Goal: Task Accomplishment & Management: Use online tool/utility

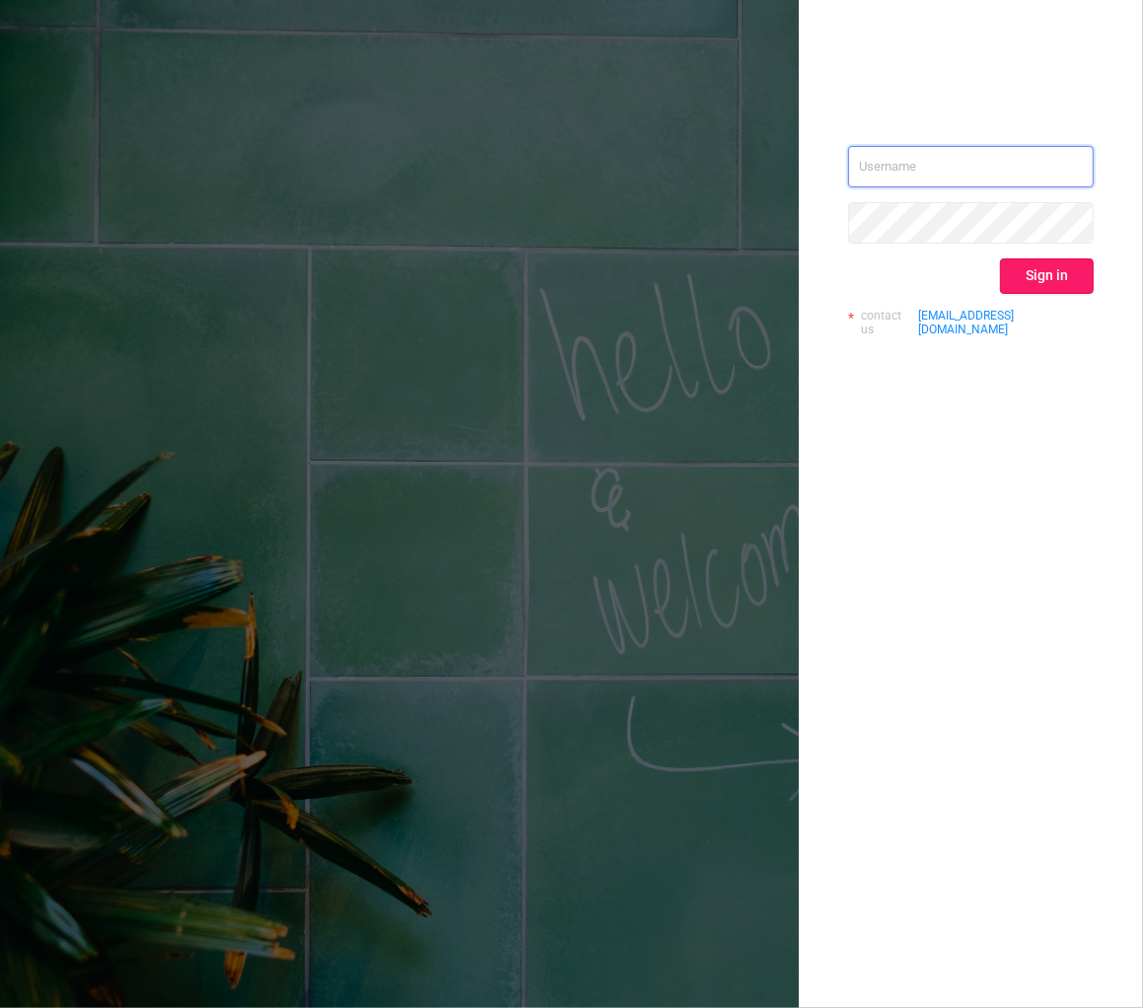
type input "[EMAIL_ADDRESS][DOMAIN_NAME]"
click at [1044, 279] on button "Sign in" at bounding box center [1047, 276] width 94 height 36
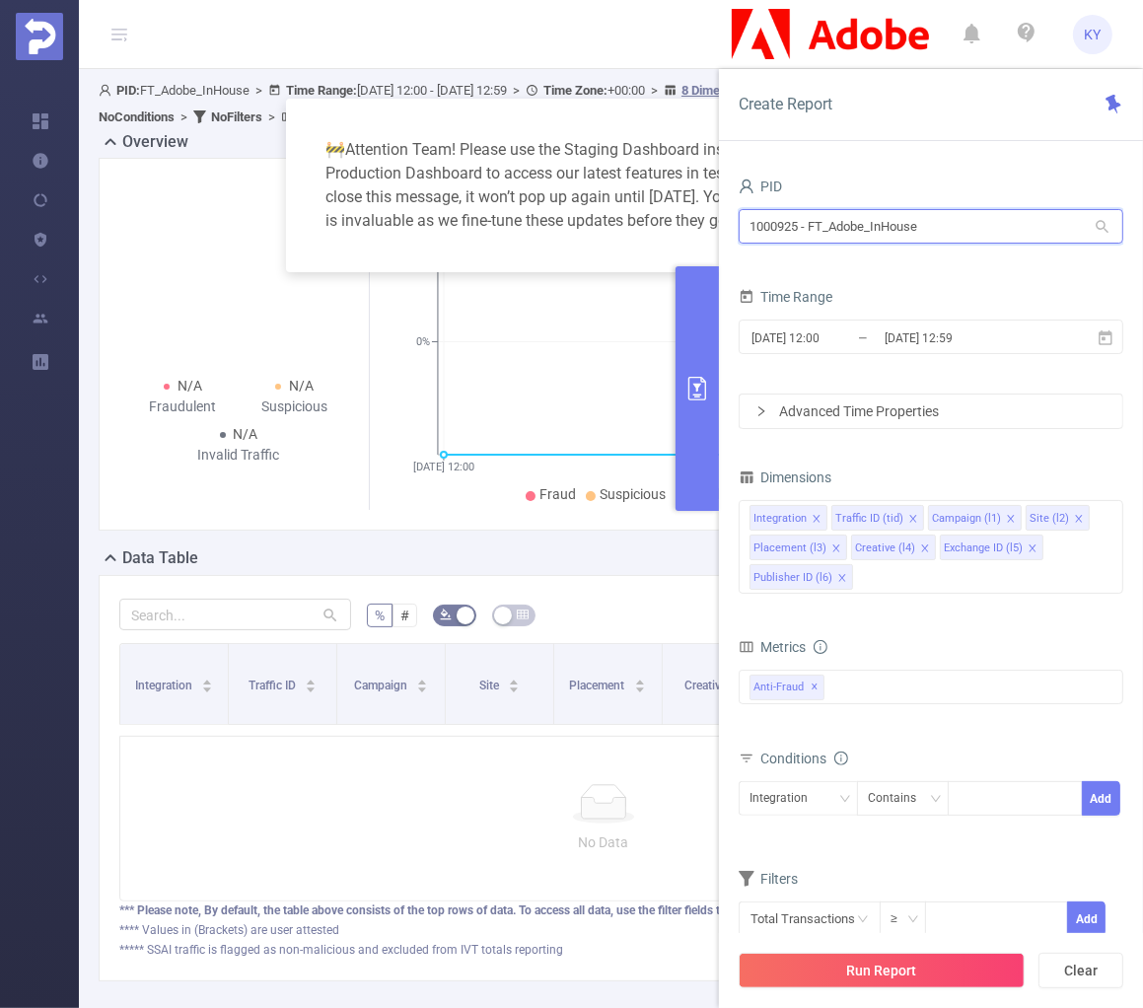
click at [873, 221] on input "1000925 - FT_Adobe_InHouse" at bounding box center [931, 226] width 385 height 35
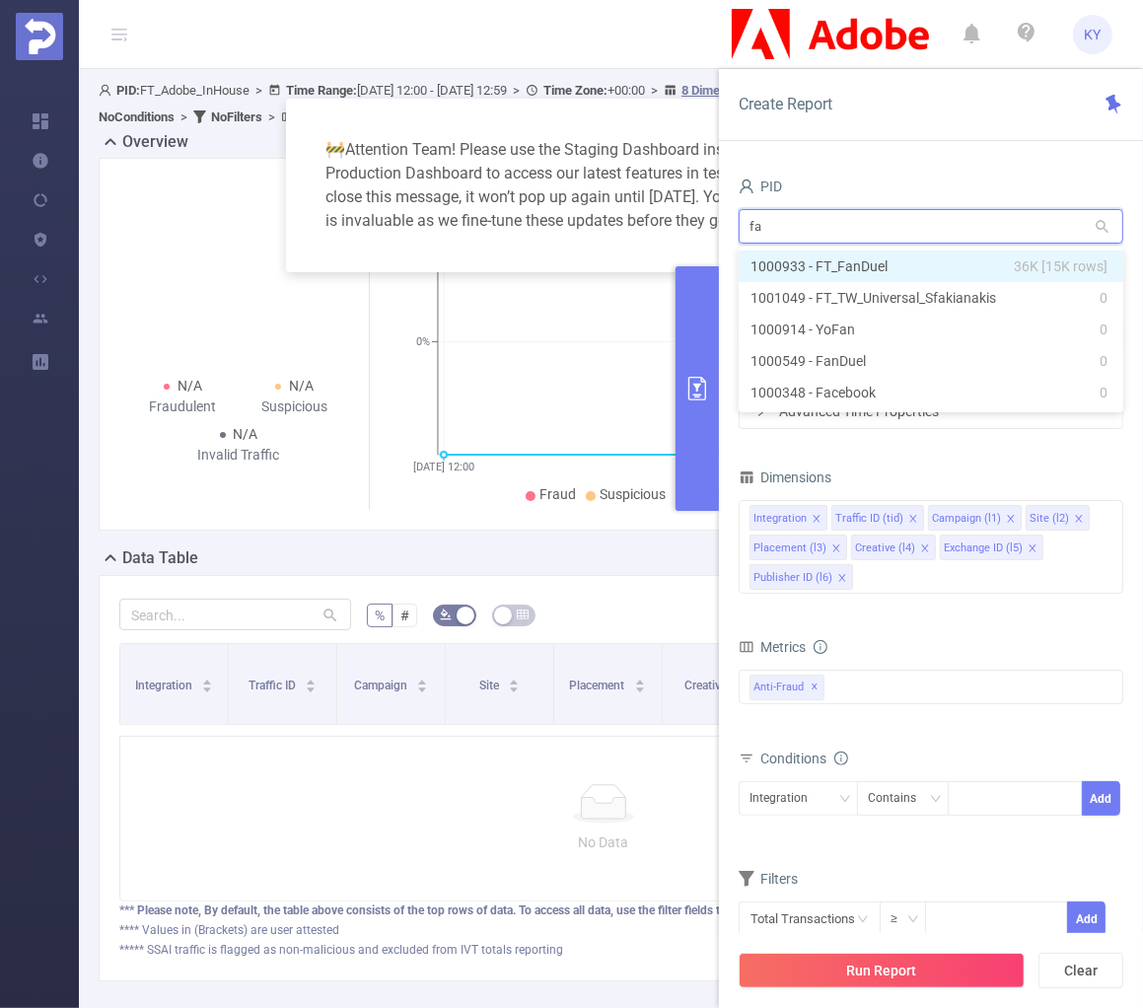
type input "fan"
click at [928, 263] on li "1000933 - FT_FanDuel 36K [15K rows]" at bounding box center [931, 267] width 385 height 32
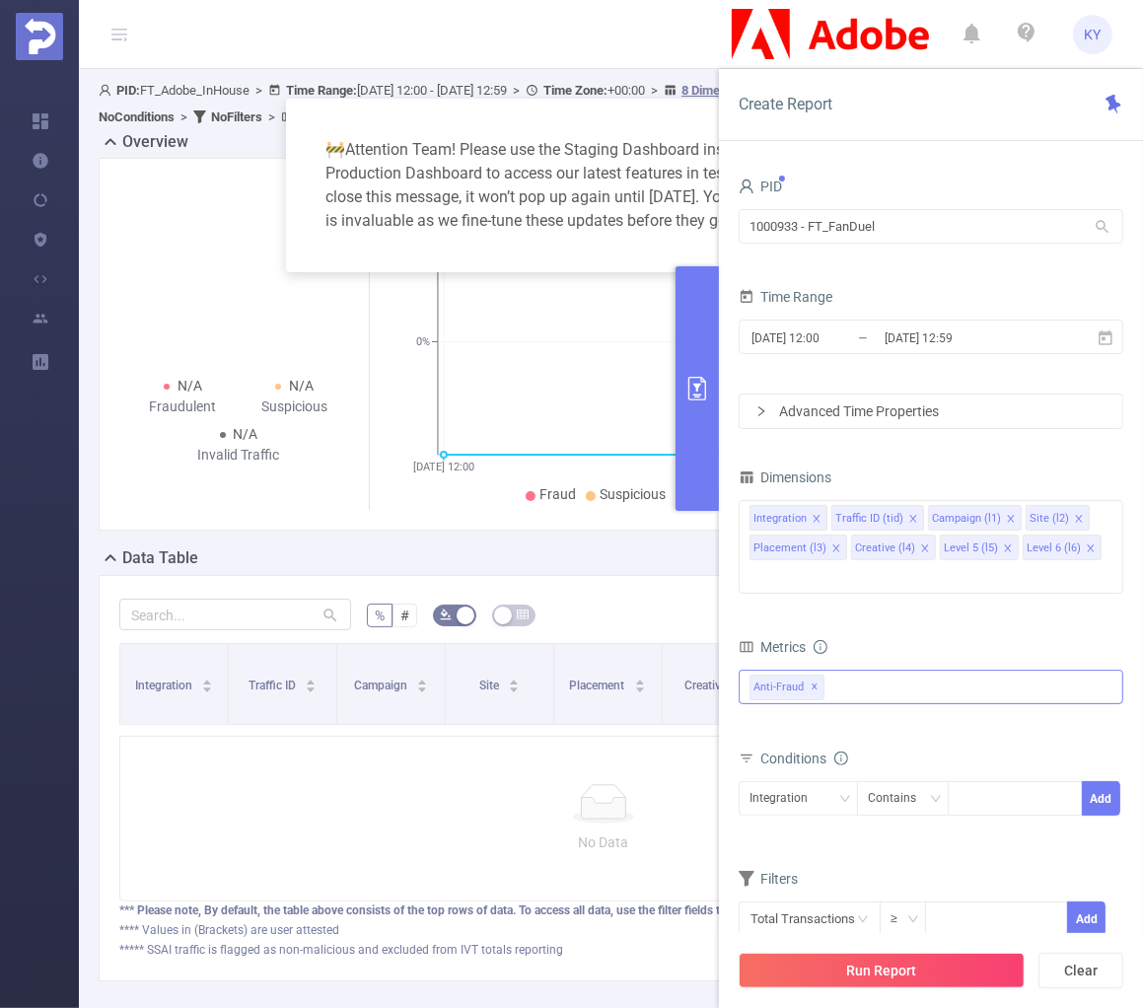
click at [834, 670] on div "Anti-Fraud ✕" at bounding box center [931, 687] width 385 height 35
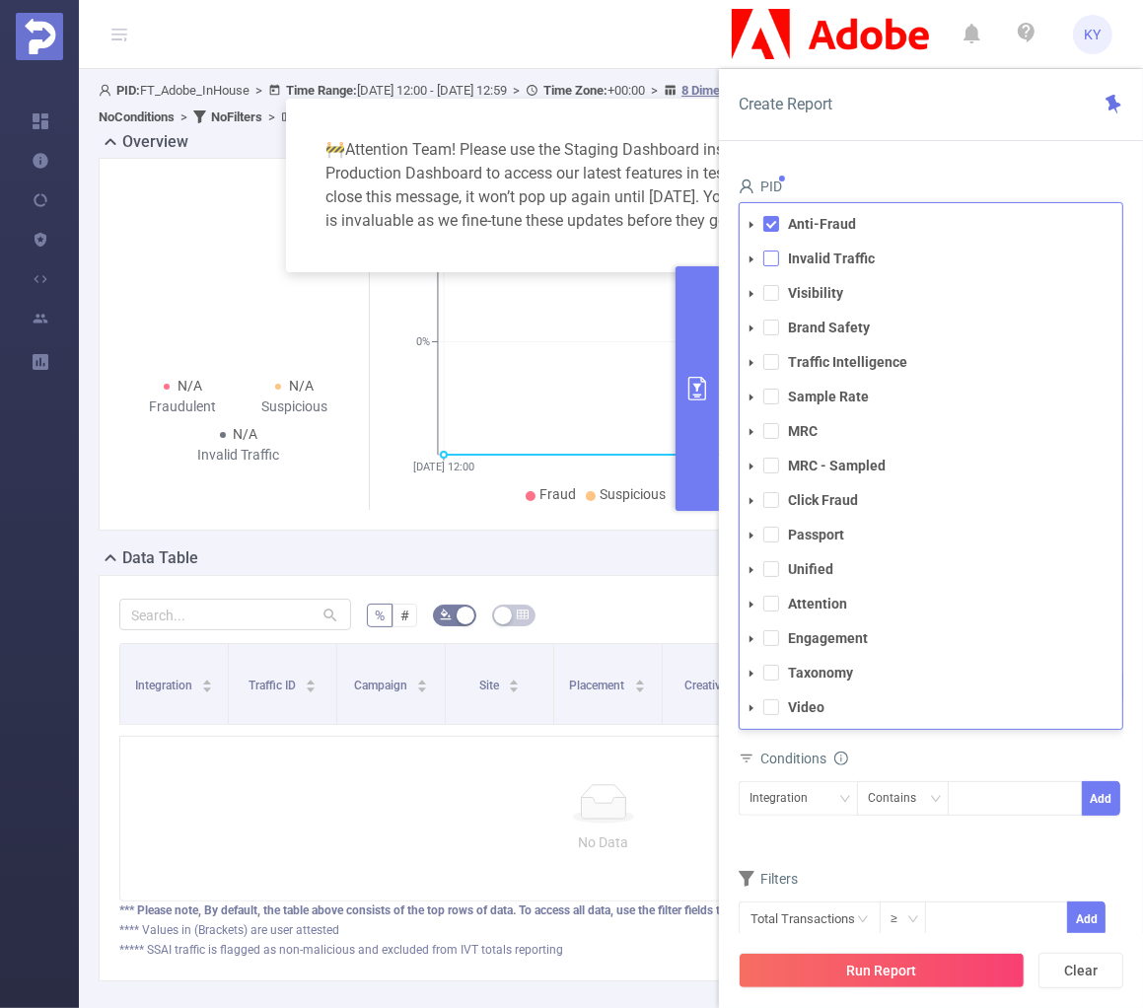
click at [769, 251] on span at bounding box center [771, 259] width 16 height 16
click at [772, 216] on span at bounding box center [771, 224] width 16 height 16
click at [894, 102] on div "Create Report" at bounding box center [931, 105] width 424 height 72
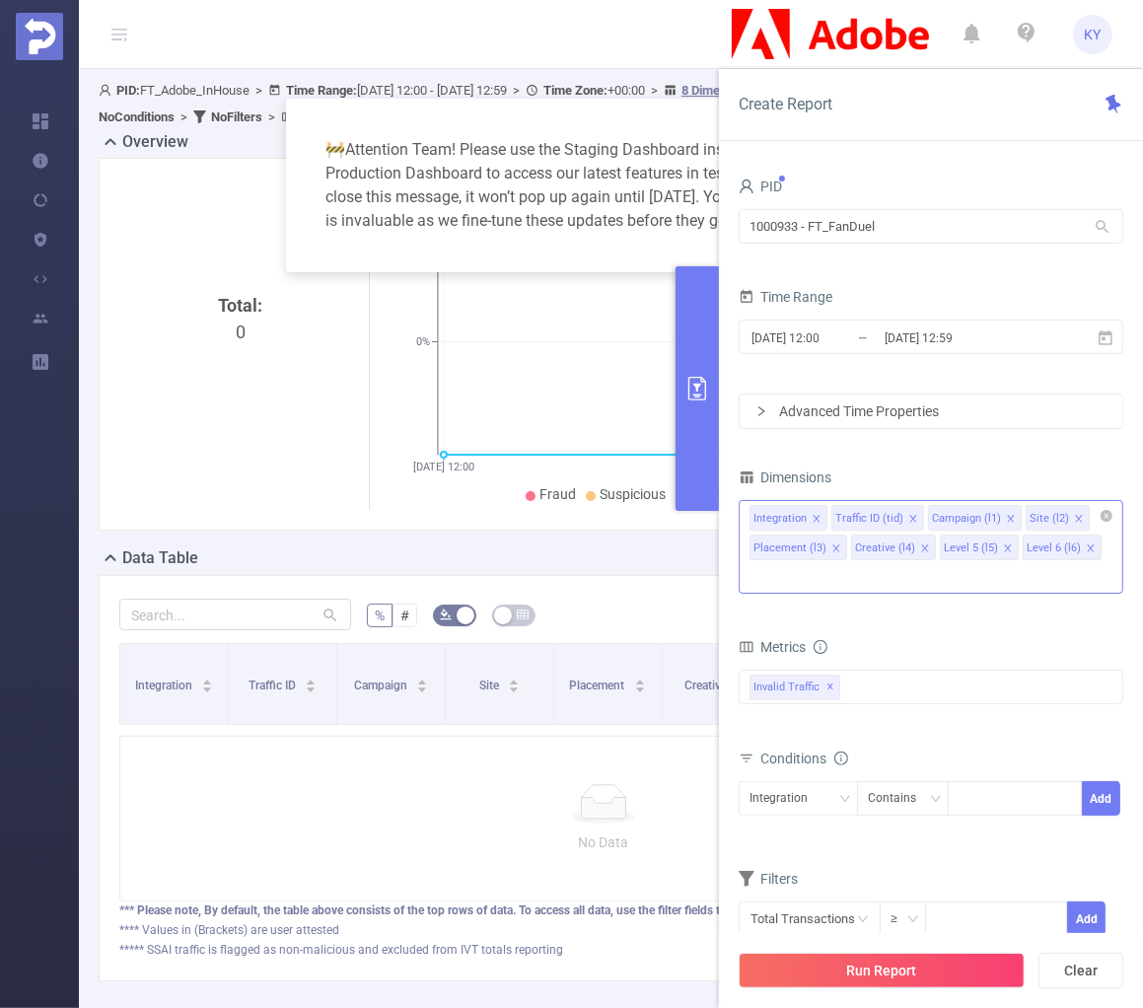
click at [759, 564] on input at bounding box center [755, 577] width 10 height 26
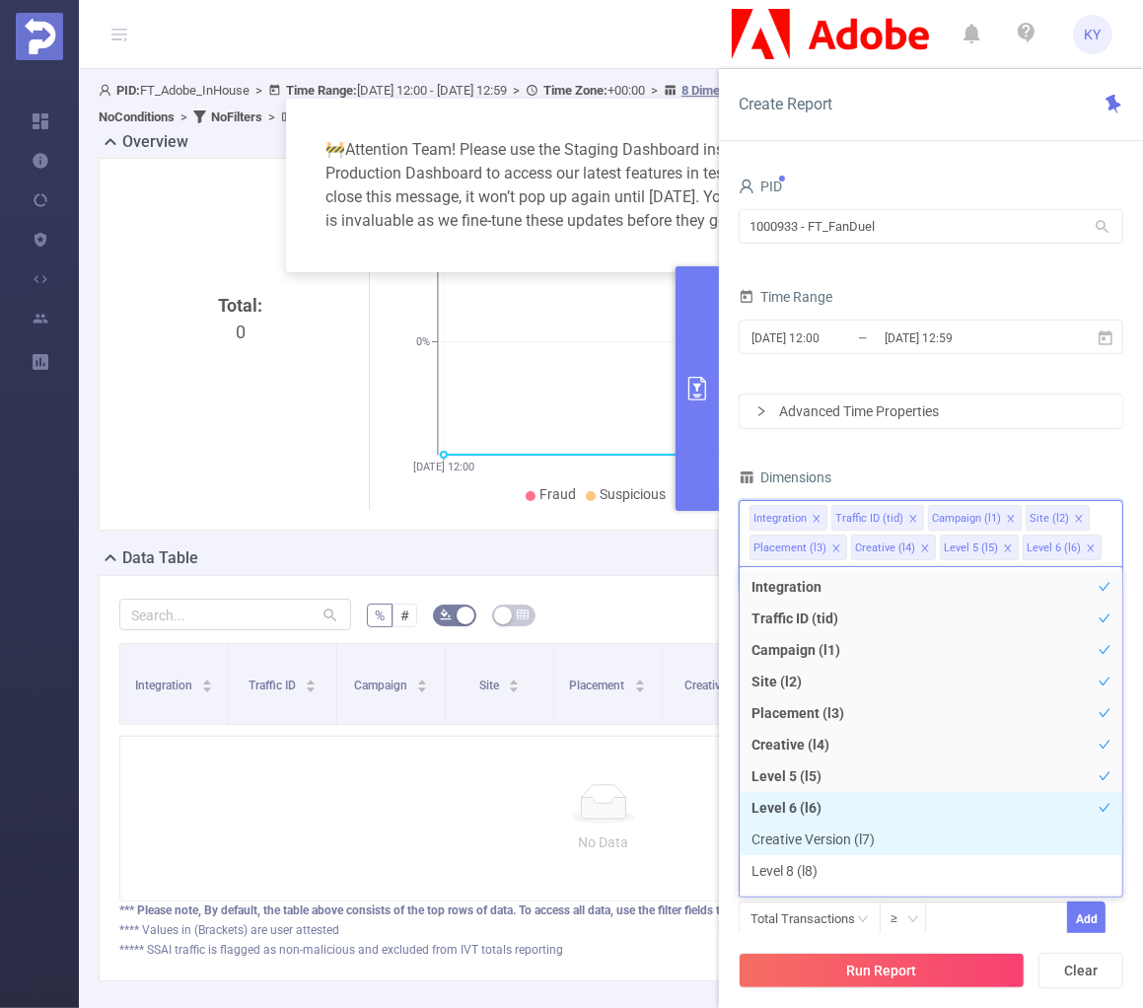
click at [837, 833] on li "Creative Version (l7)" at bounding box center [931, 840] width 383 height 32
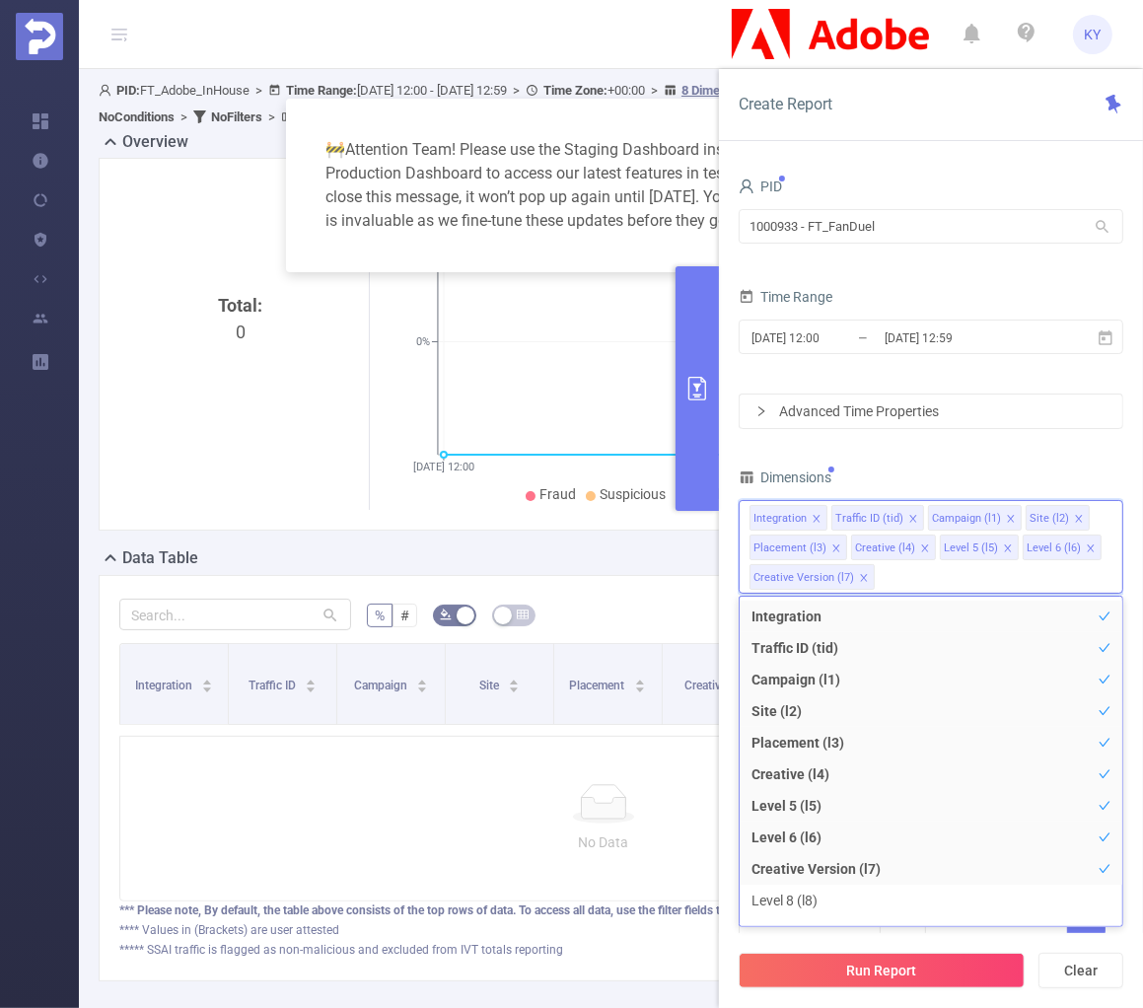
click at [1023, 457] on div "PID 1000933 - FT_FanDuel 1000933 - FT_FanDuel Time Range [DATE] 12:00 _ [DATE] …" at bounding box center [931, 567] width 385 height 789
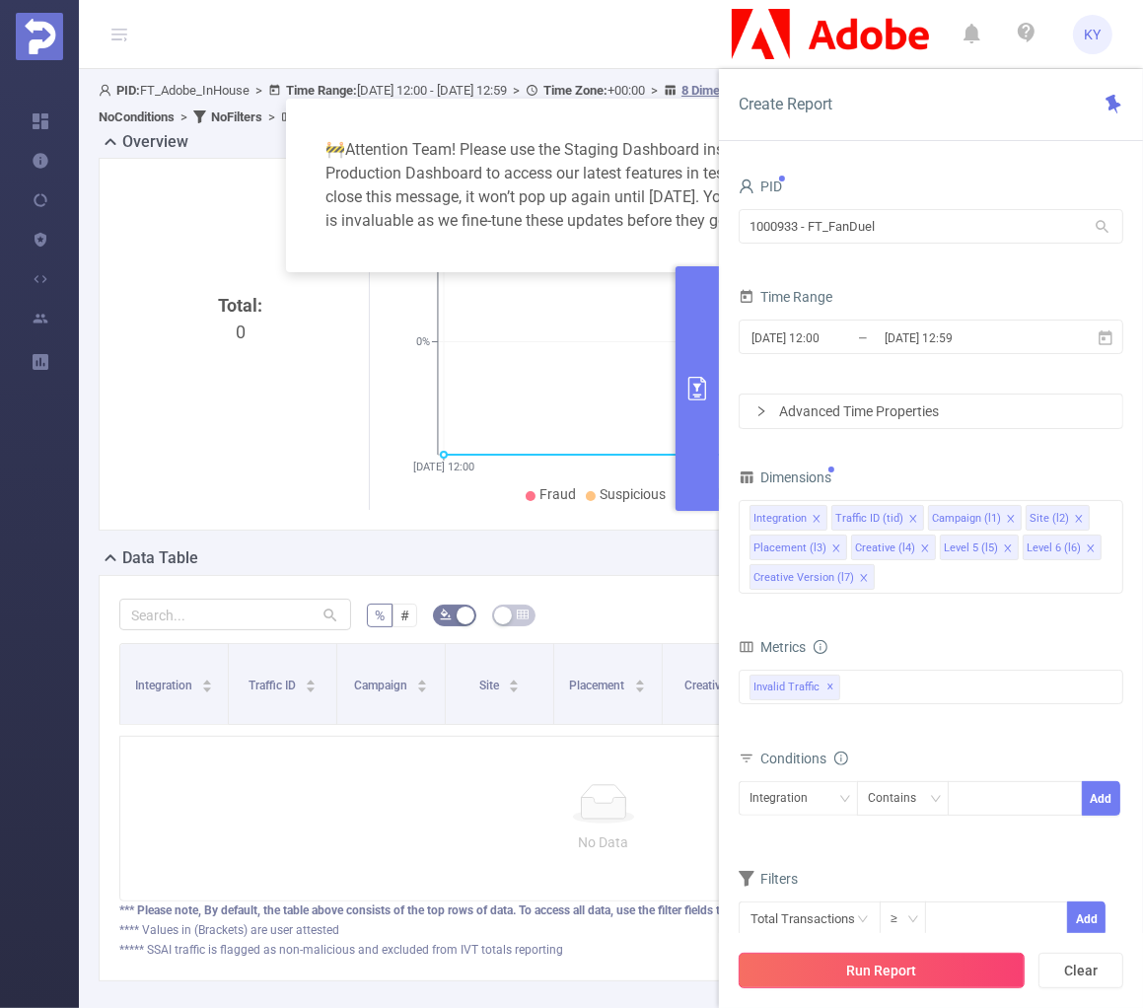
click at [934, 975] on button "Run Report" at bounding box center [882, 971] width 286 height 36
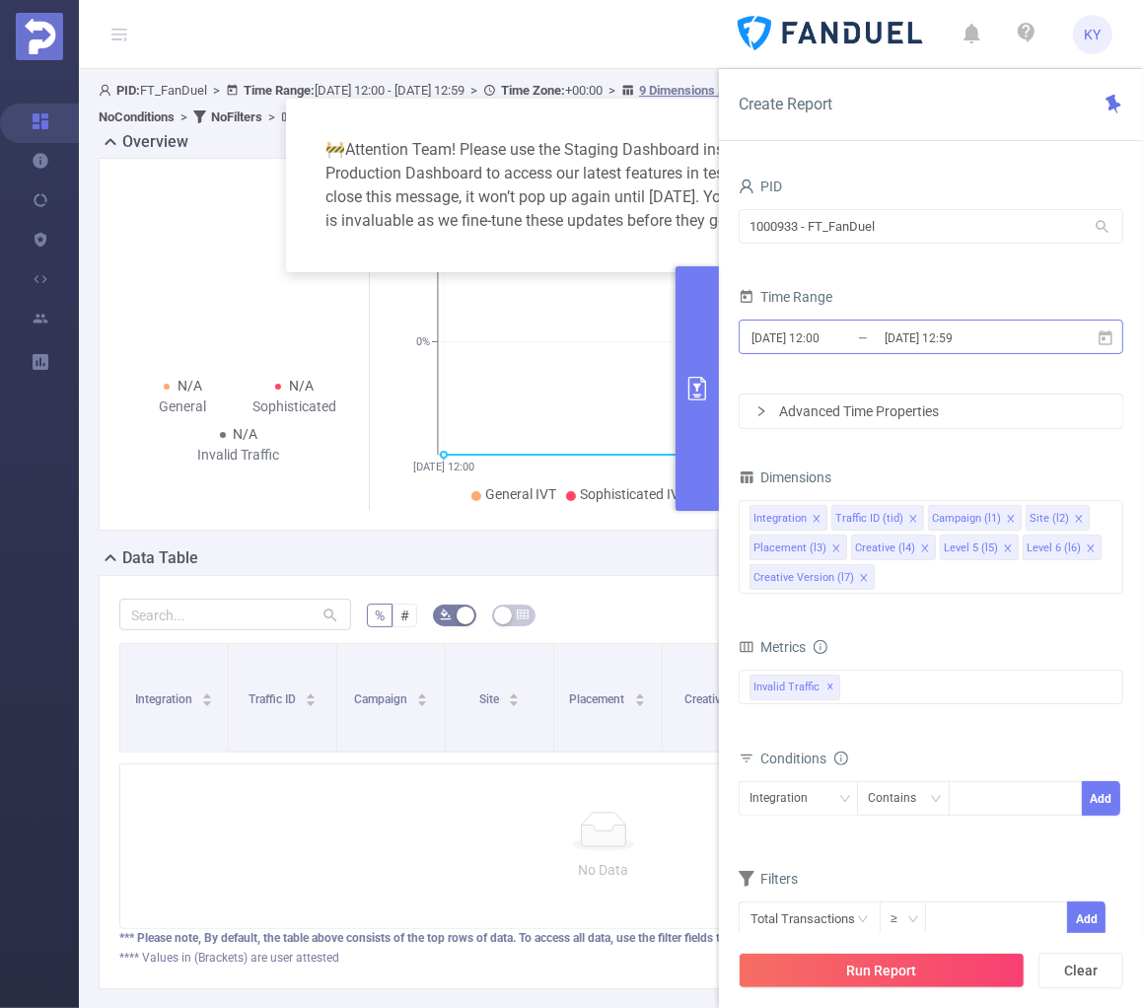
click at [865, 333] on input "[DATE] 12:00" at bounding box center [830, 337] width 160 height 27
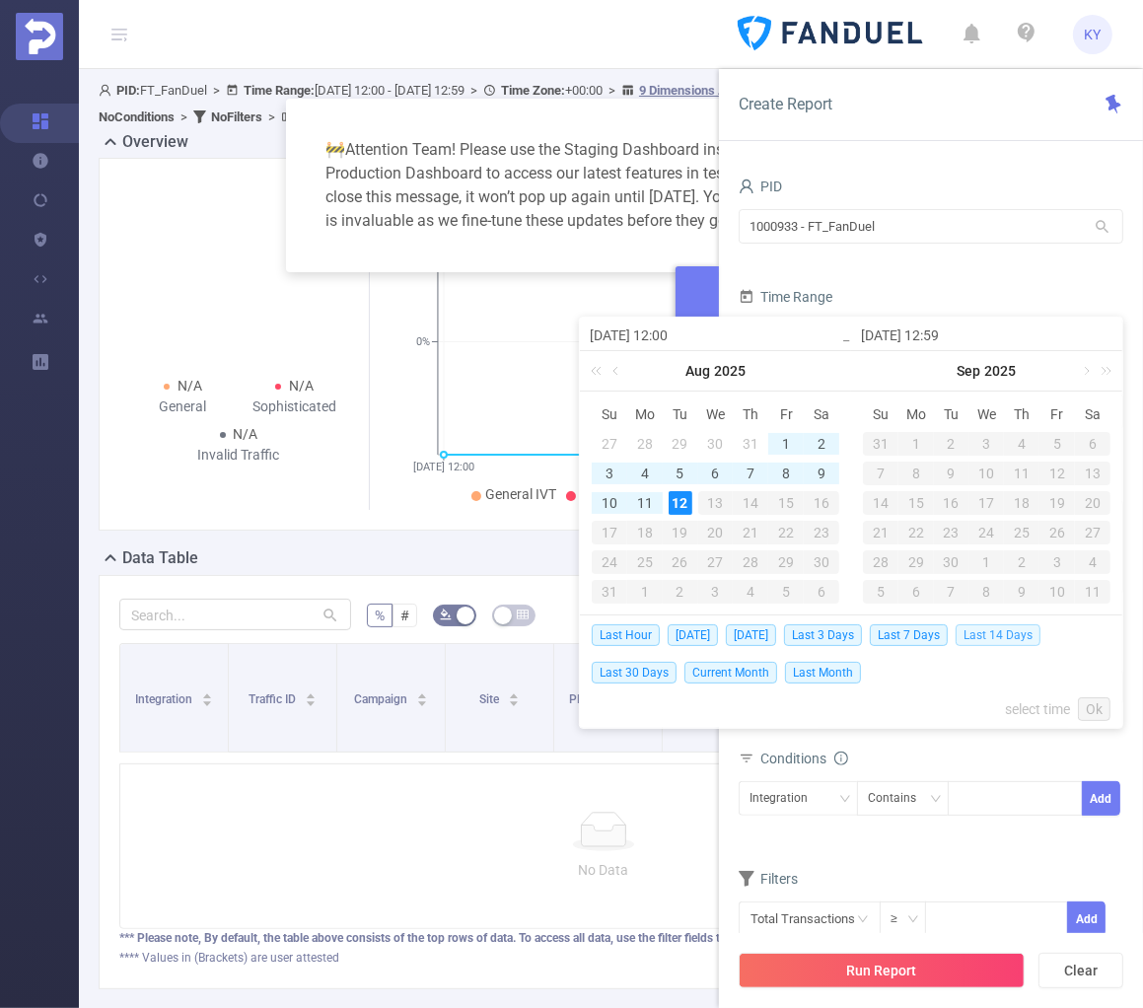
click at [1011, 632] on span "Last 14 Days" at bounding box center [998, 635] width 85 height 22
type input "[DATE] 00:00"
type input "[DATE] 23:59"
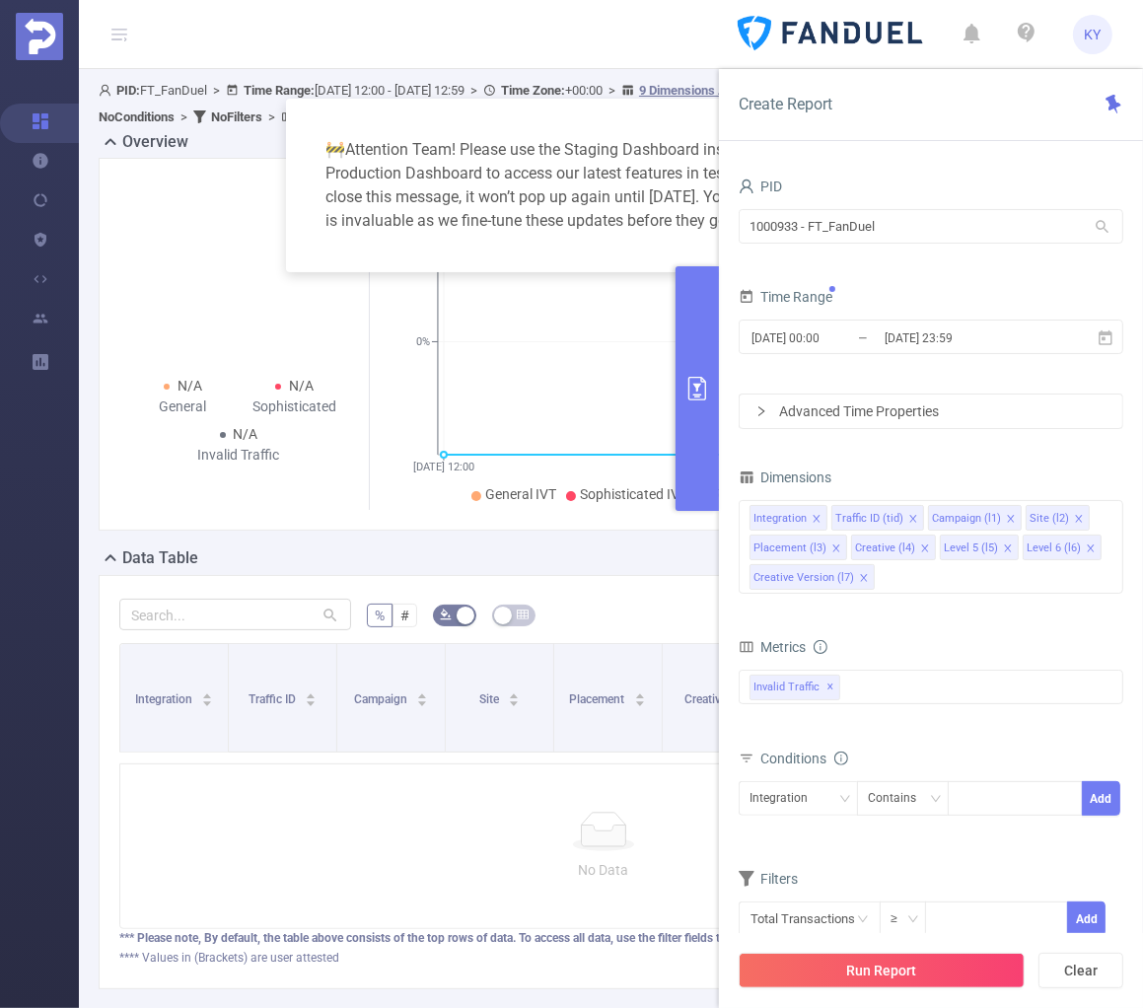
click at [962, 949] on div "Run Report Clear" at bounding box center [931, 970] width 424 height 75
click at [961, 960] on button "Run Report" at bounding box center [882, 971] width 286 height 36
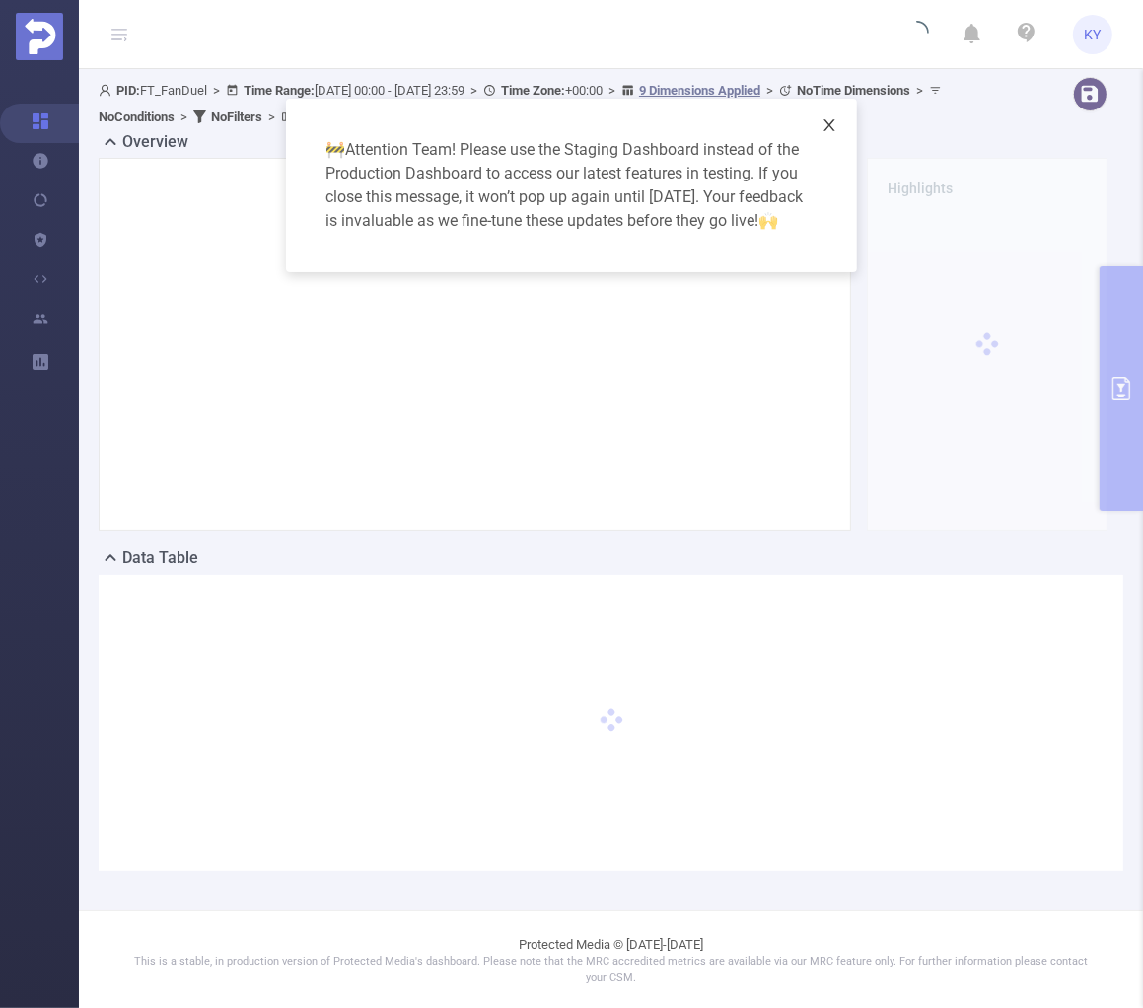
click at [840, 128] on span "Close" at bounding box center [829, 126] width 55 height 55
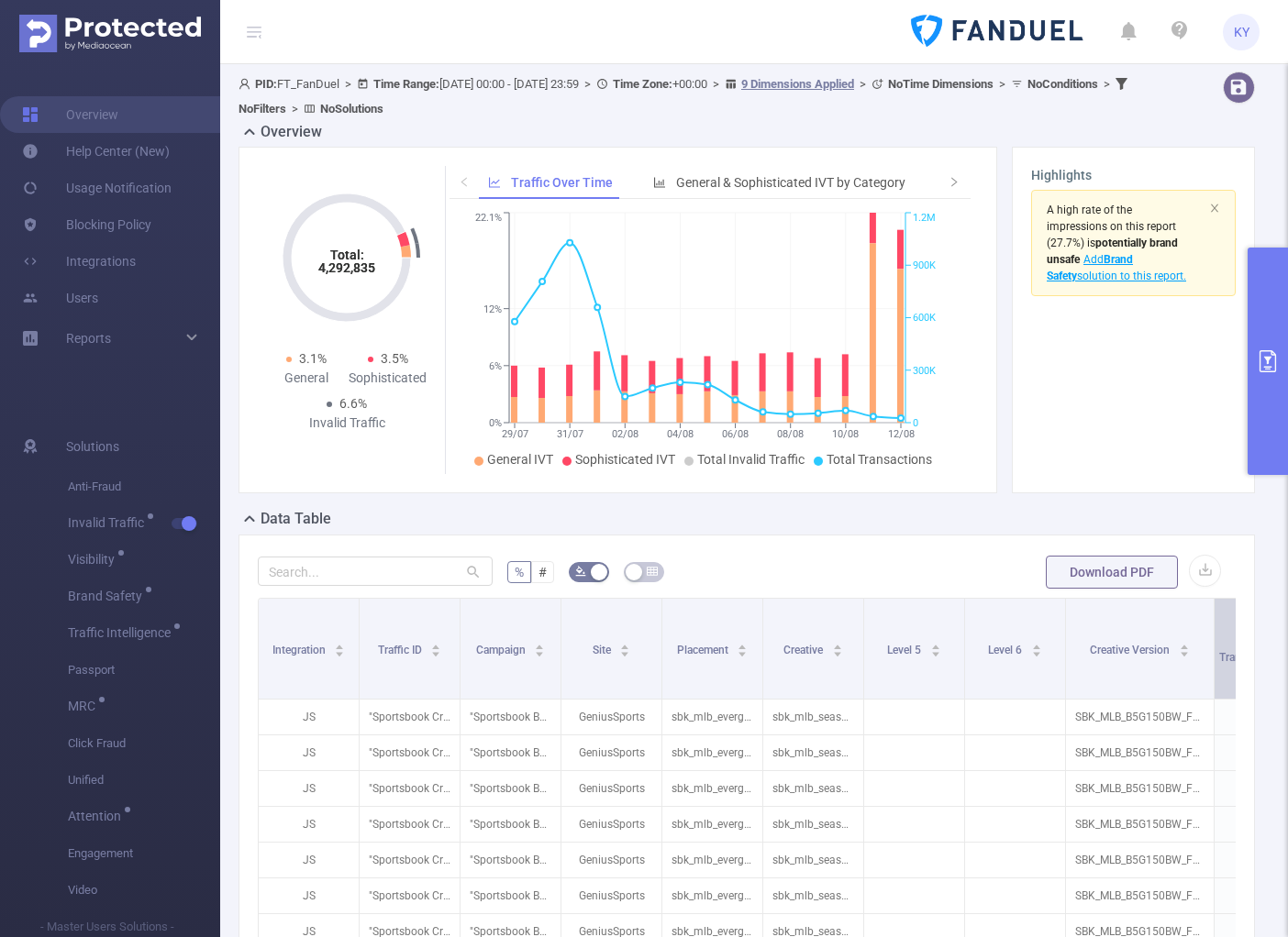
drag, startPoint x: 1164, startPoint y: 653, endPoint x: 1212, endPoint y: 654, distance: 48.0
click at [1062, 654] on span at bounding box center [1214, 649] width 9 height 100
